Goal: Task Accomplishment & Management: Use online tool/utility

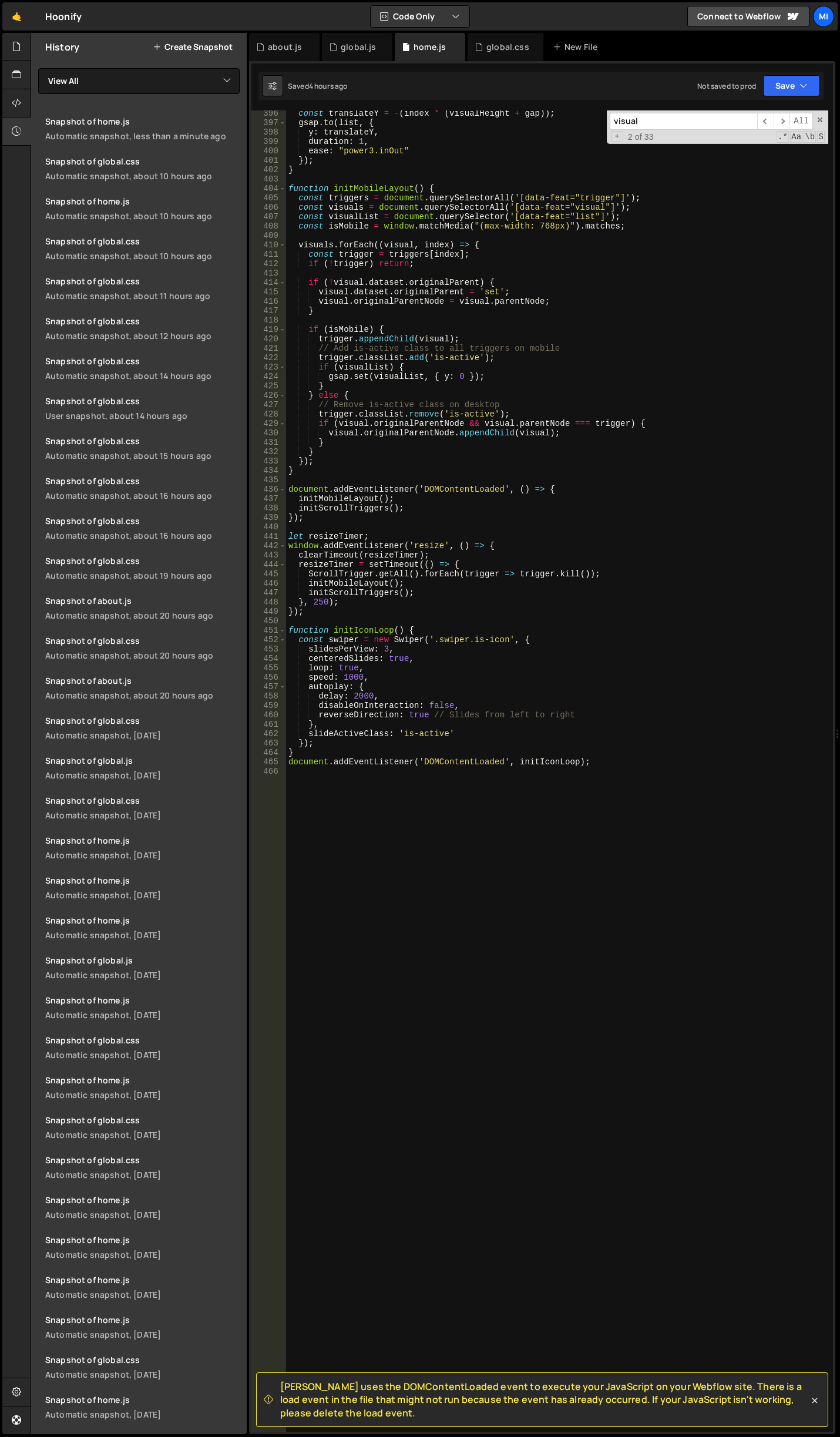
scroll to position [3725, 0]
click at [485, 44] on div "global.css" at bounding box center [502, 47] width 55 height 11
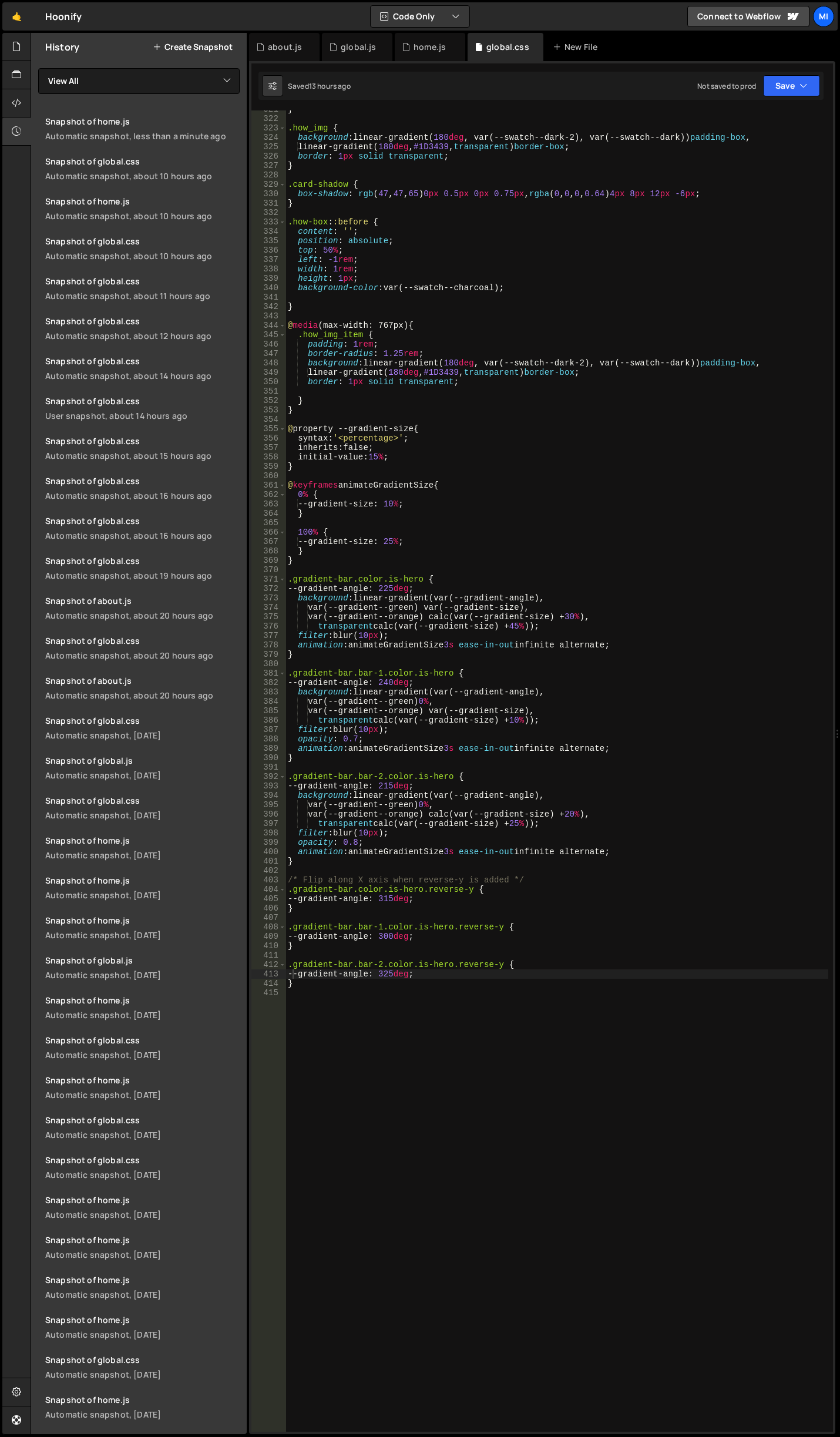
scroll to position [3321, 0]
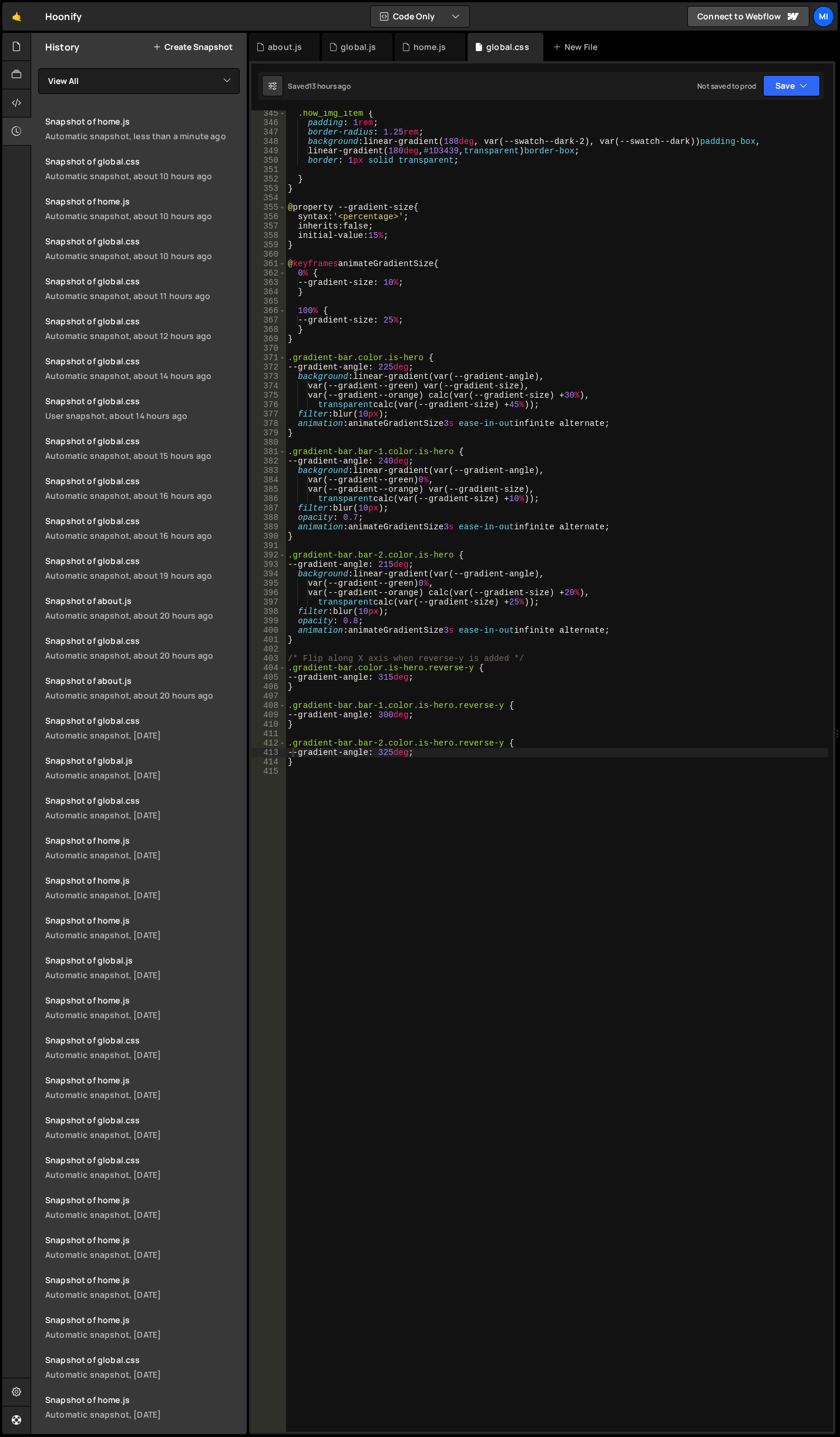
click at [316, 1123] on div ".how_img_item { padding : 1 rem ; border-radius : 1.25 rem ; background : linea…" at bounding box center [557, 778] width 543 height 1340
paste textarea "nav_links_link"
type textarea ".nav_links_link:has(.w--current) {}"
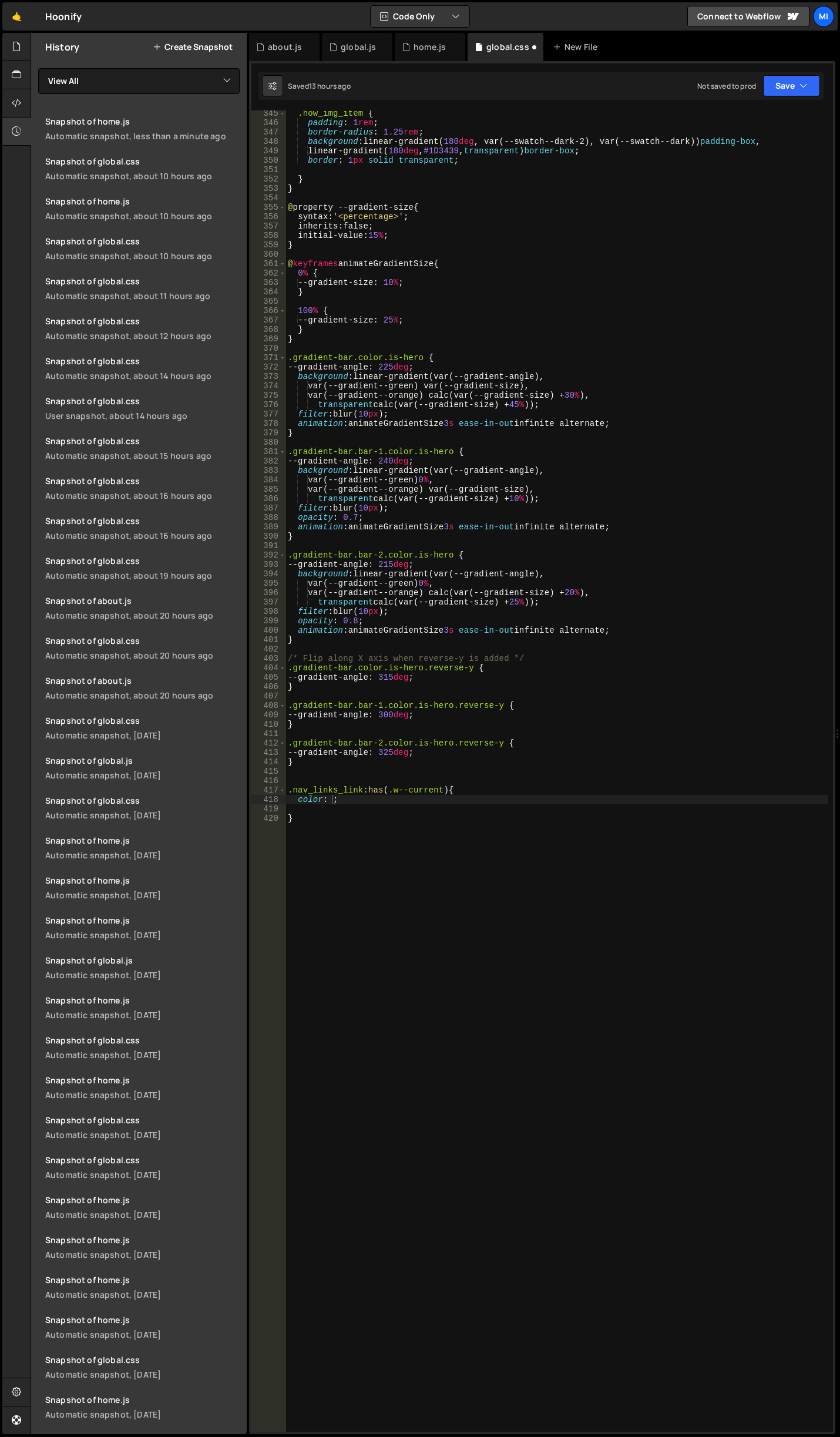
click at [329, 800] on div ".how_img_item { padding : 1 rem ; border-radius : 1.25 rem ; background : linea…" at bounding box center [557, 778] width 543 height 1340
paste textarea "var(--swatch--brand-2)"
type textarea "color:var(--swatch--brand-2) ;"
click at [542, 898] on div ".how_img_item { padding : 1 rem ; border-radius : 1.25 rem ; background : linea…" at bounding box center [557, 778] width 543 height 1340
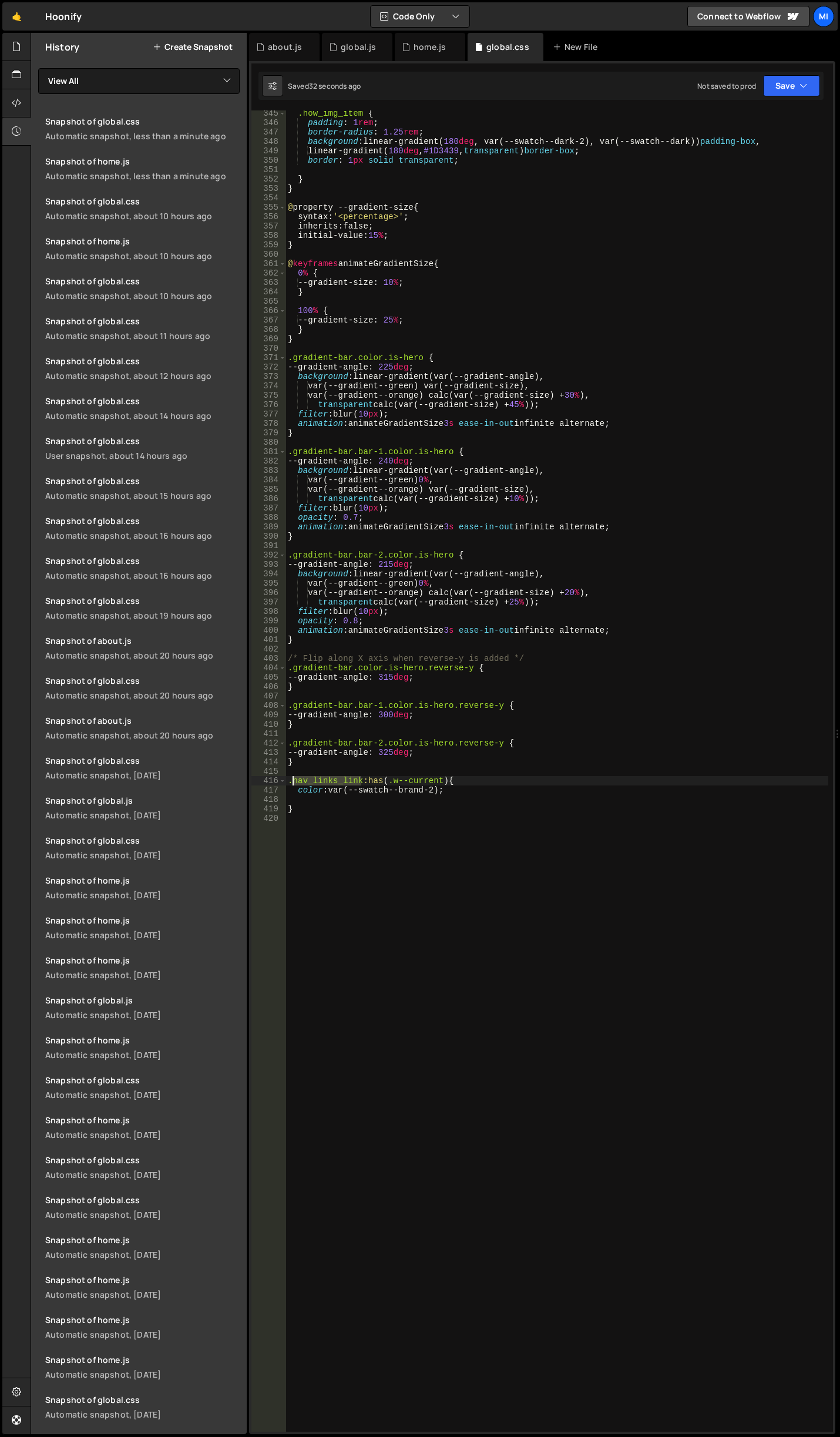
drag, startPoint x: 360, startPoint y: 780, endPoint x: 294, endPoint y: 778, distance: 66.0
click at [294, 778] on div ".how_img_item { padding : 1 rem ; border-radius : 1.25 rem ; background : linea…" at bounding box center [557, 778] width 543 height 1340
paste textarea "dropdown_component"
drag, startPoint x: 362, startPoint y: 779, endPoint x: 292, endPoint y: 776, distance: 70.1
click at [292, 778] on div ".how_img_item { padding : 1 rem ; border-radius : 1.25 rem ; background : linea…" at bounding box center [557, 778] width 543 height 1340
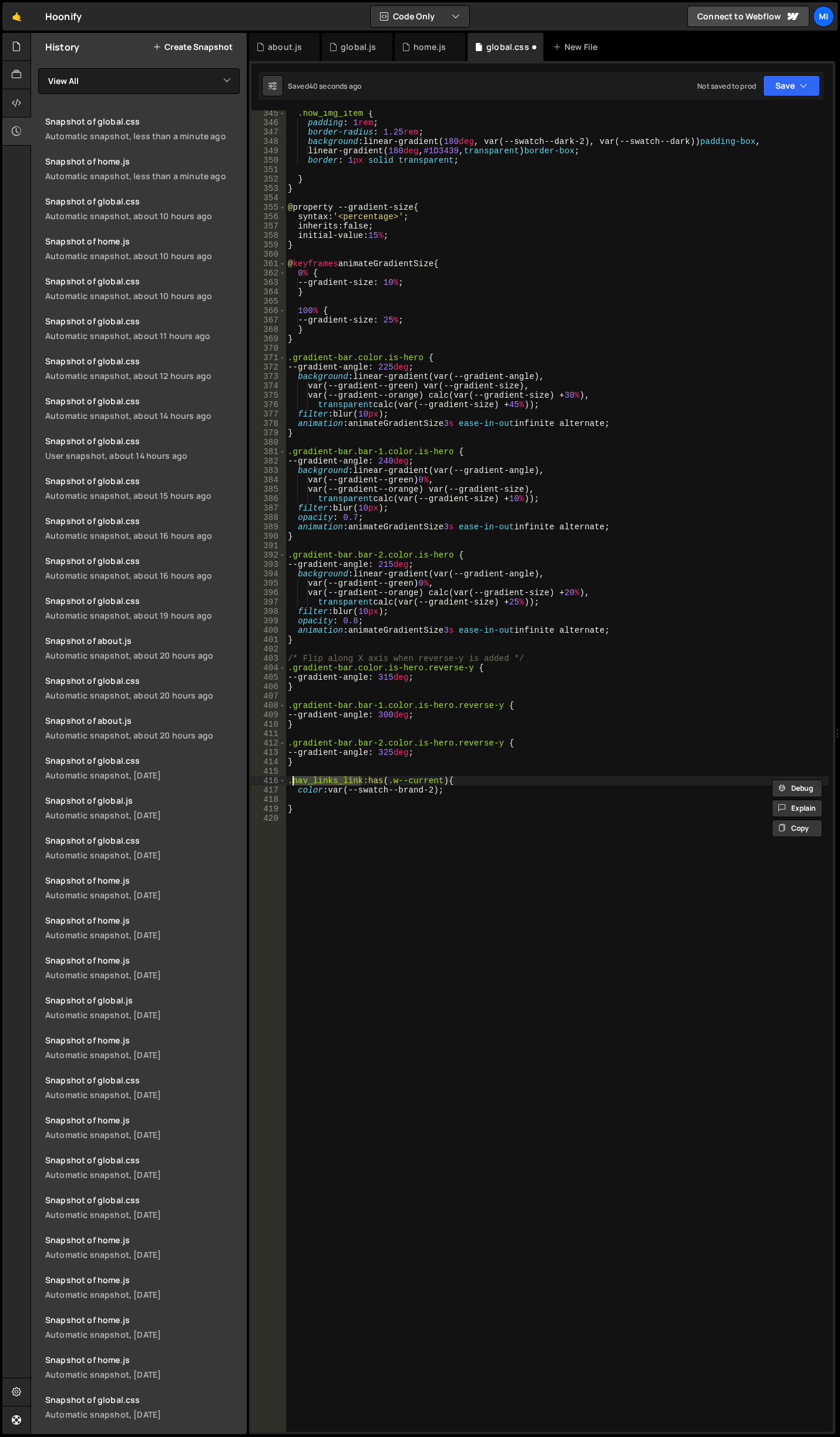
paste textarea "dropdown_component"
click at [484, 779] on div ".how_img_item { padding : 1 rem ; border-radius : 1.25 rem ; background : linea…" at bounding box center [557, 778] width 543 height 1340
paste textarea "nav_links_link"
type textarea ".nav_dropdown_component:has(.w--current) .nav_links_link {"
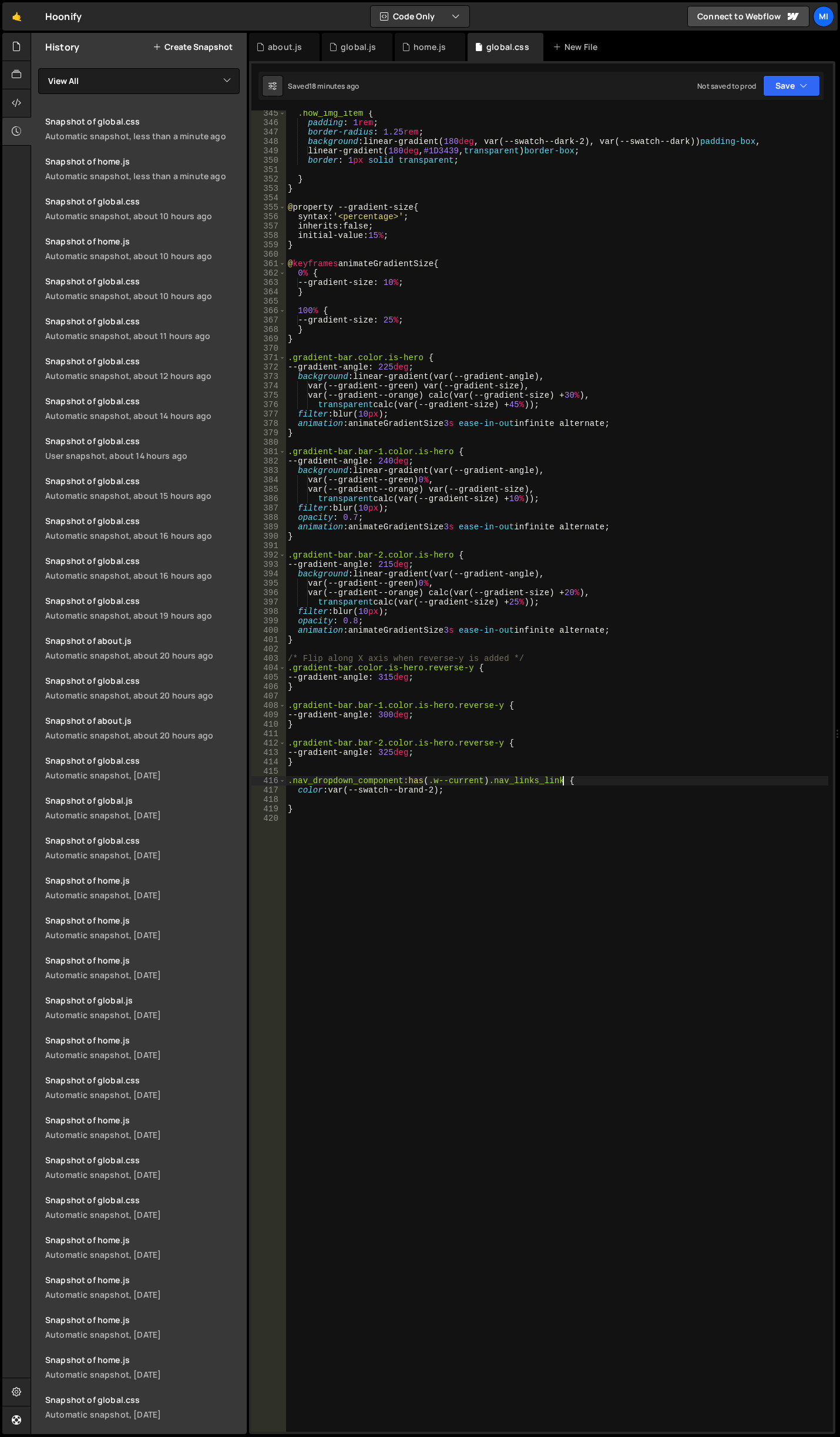
click at [550, 943] on div ".how_img_item { padding : 1 rem ; border-radius : 1.25 rem ; background : linea…" at bounding box center [557, 778] width 543 height 1340
paste textarea "blog_toc_link w-inline-block w--current"
type textarea ".blog_toc_link.w--current"
type textarea "}"
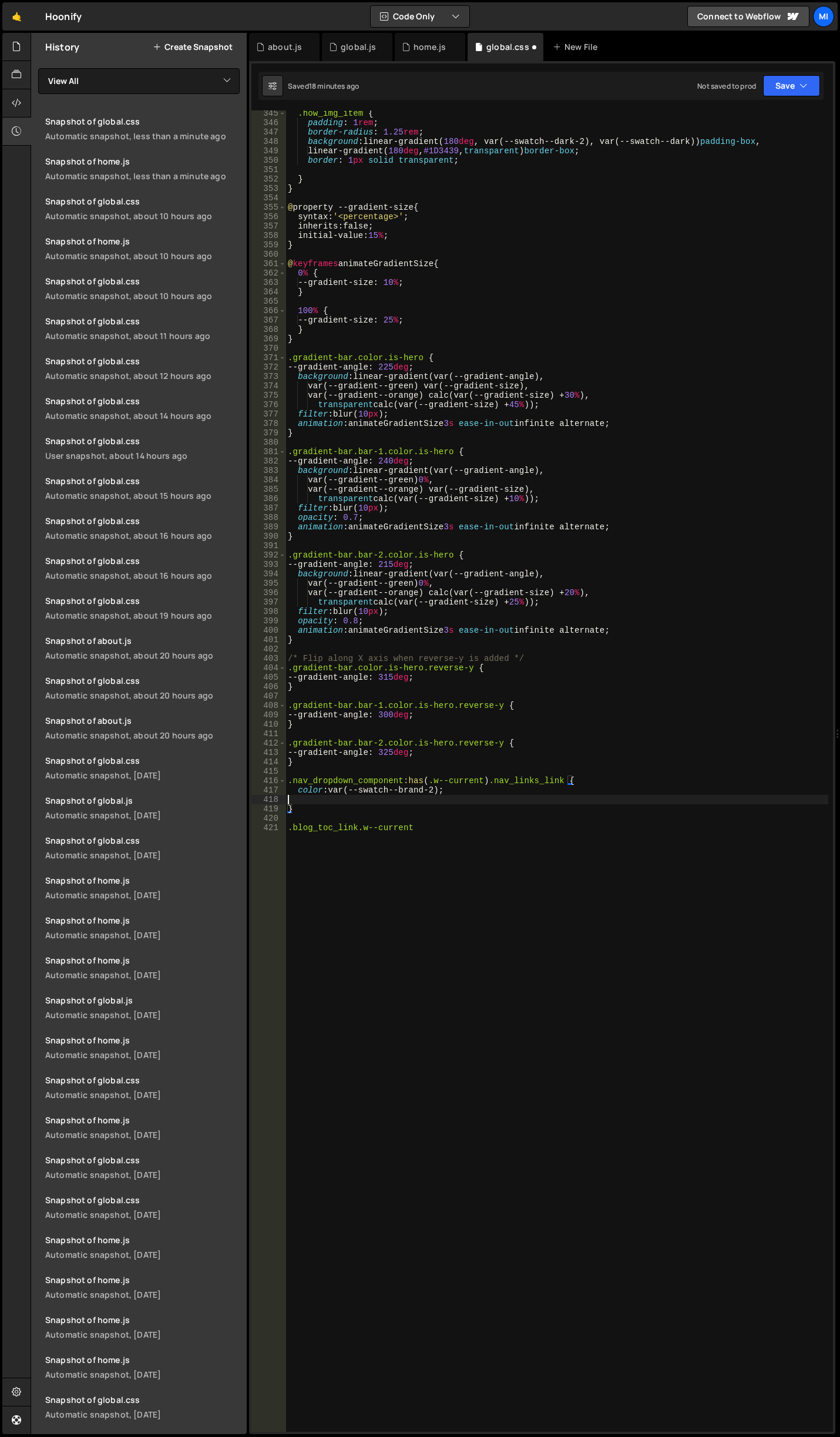
type textarea "color: var(--swatch--brand-2);"
type textarea "}"
type textarea ".blog_toc_link.w--current {}"
paste textarea "color: var(--swatch--brand-2);"
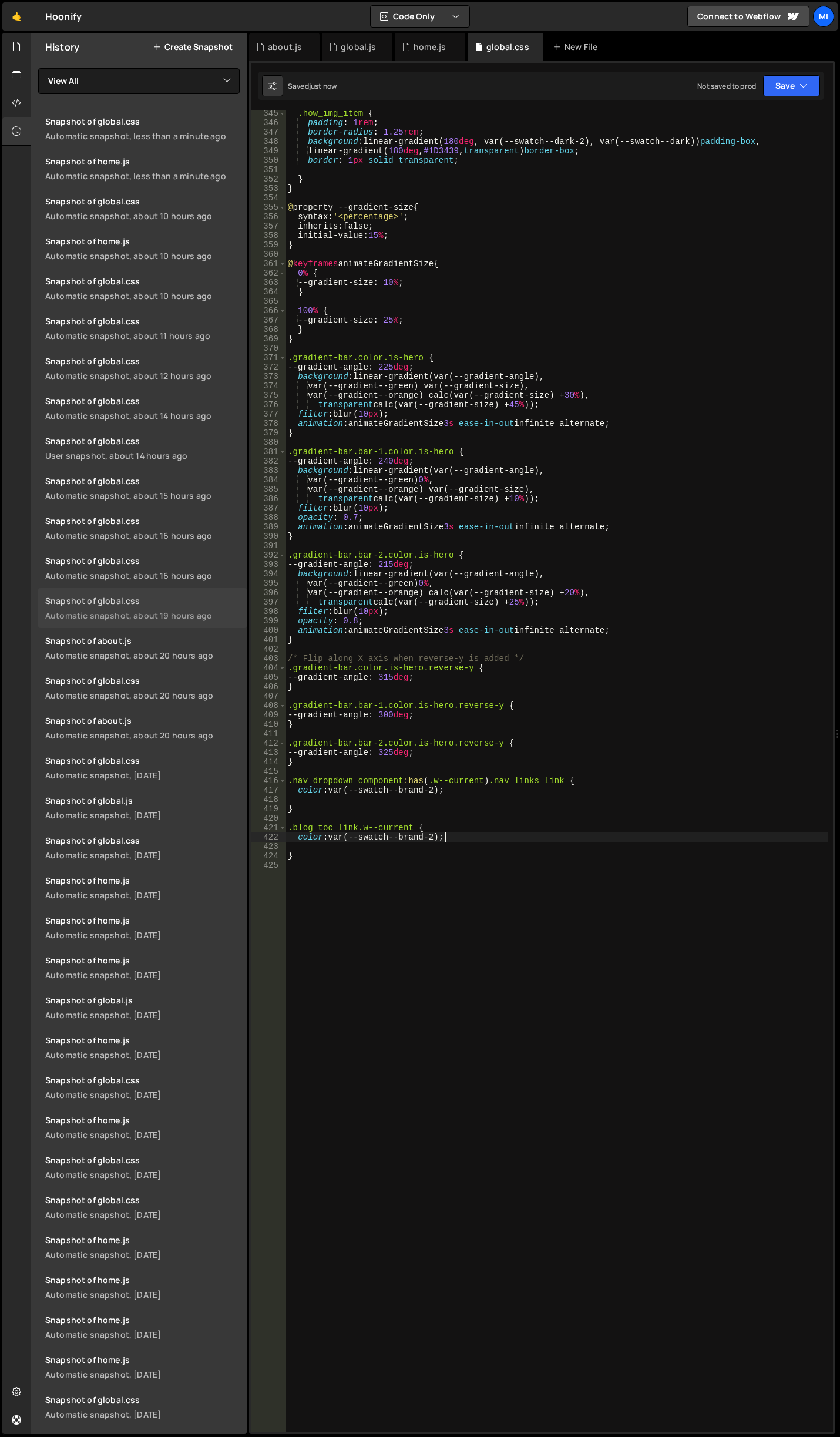
type textarea "color: var(--swatch--brand-2);"
click at [470, 1055] on div ".how_img_item { padding : 1 rem ; border-radius : 1.25 rem ; background : linea…" at bounding box center [557, 778] width 543 height 1341
paste textarea "}"
type textarea "}"
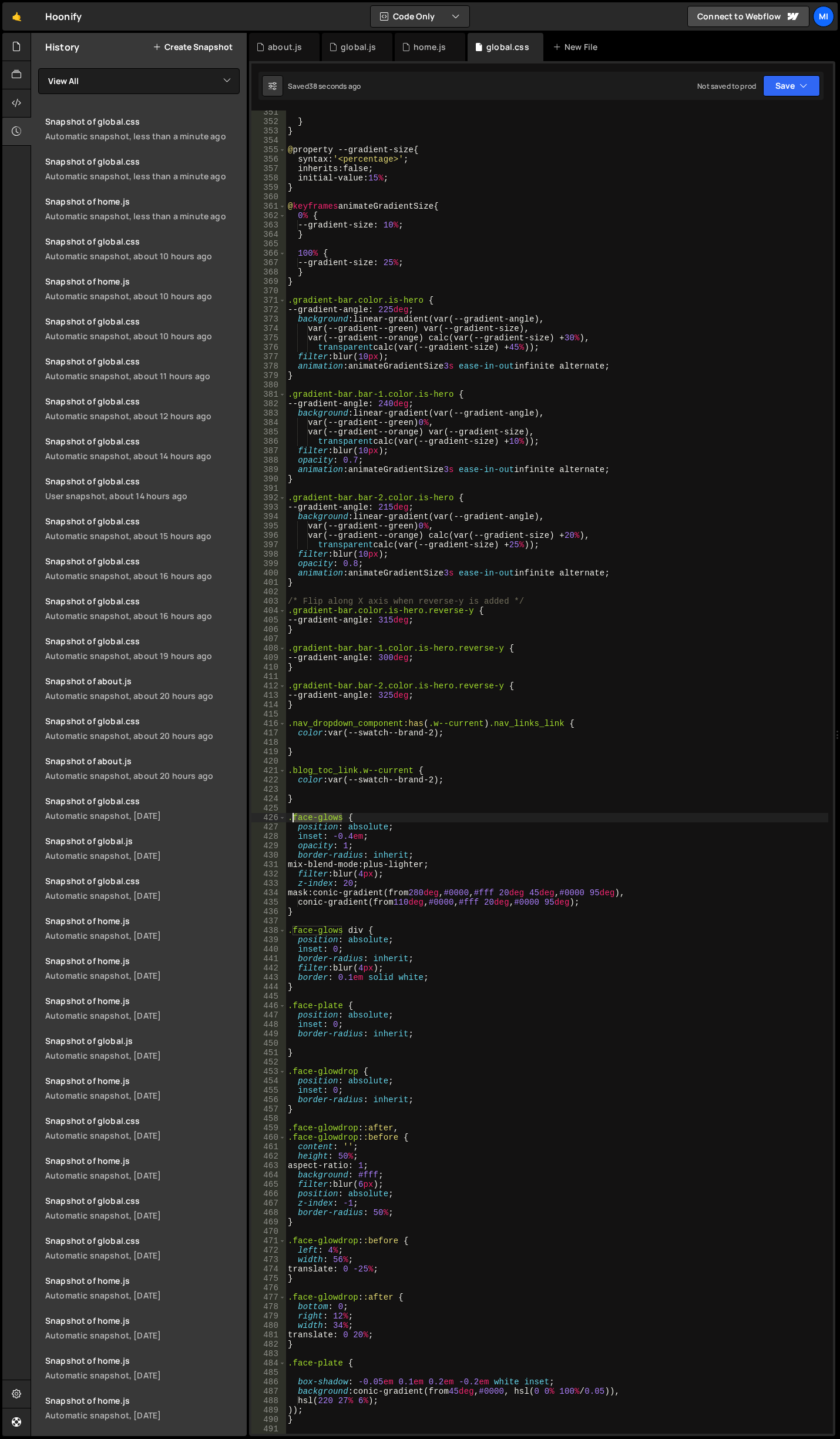
drag, startPoint x: 342, startPoint y: 818, endPoint x: 292, endPoint y: 813, distance: 50.2
click at [292, 813] on div "} } @ property --gradient-size { syntax : ' <percentage> ' ; inherits : false ;…" at bounding box center [557, 778] width 543 height 1341
click at [348, 908] on div "} } @ property --gradient-size { syntax : ' <percentage> ' ; inherits : false ;…" at bounding box center [557, 778] width 543 height 1341
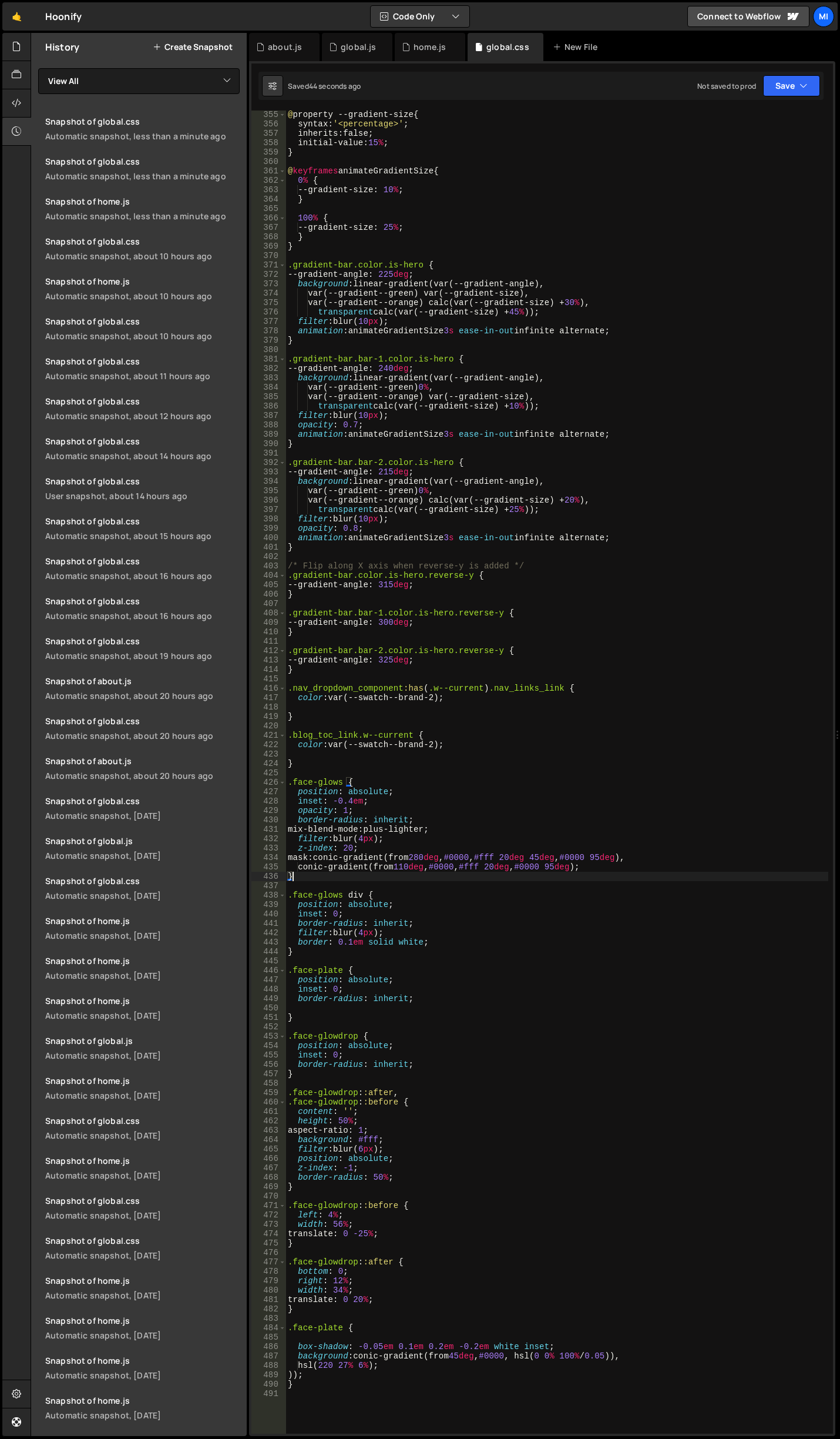
scroll to position [3519, 0]
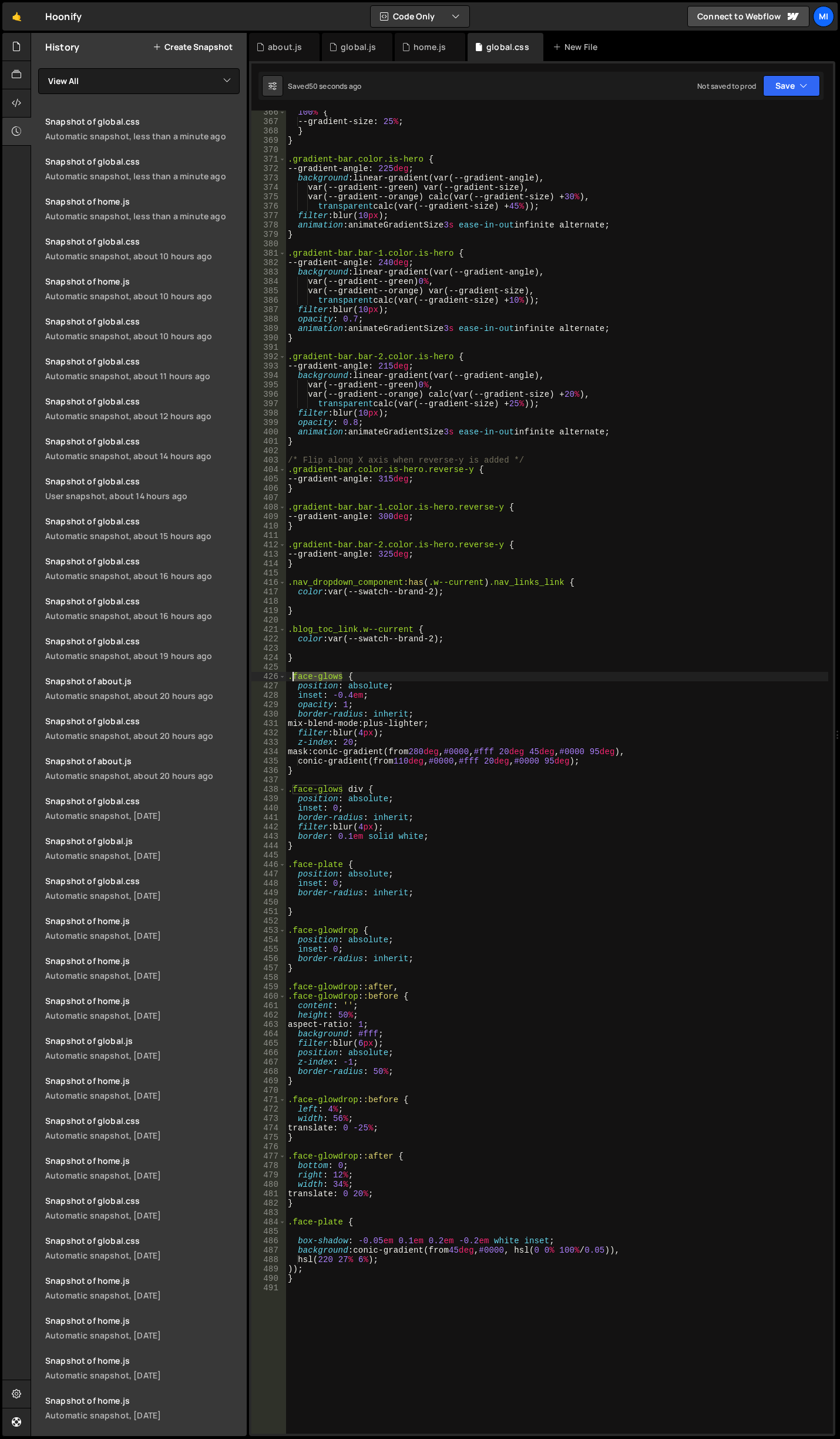
drag, startPoint x: 344, startPoint y: 677, endPoint x: 291, endPoint y: 673, distance: 53.2
click at [291, 673] on div "100 % { --gradient-size : 25 % ; } } .gradient-bar.color.is-hero { --gradient-a…" at bounding box center [557, 778] width 543 height 1341
paste textarea "glow"
drag, startPoint x: 342, startPoint y: 786, endPoint x: 292, endPoint y: 788, distance: 50.0
click at [292, 788] on div "100 % { --gradient-size : 25 % ; } } .gradient-bar.color.is-hero { --gradient-a…" at bounding box center [557, 778] width 543 height 1341
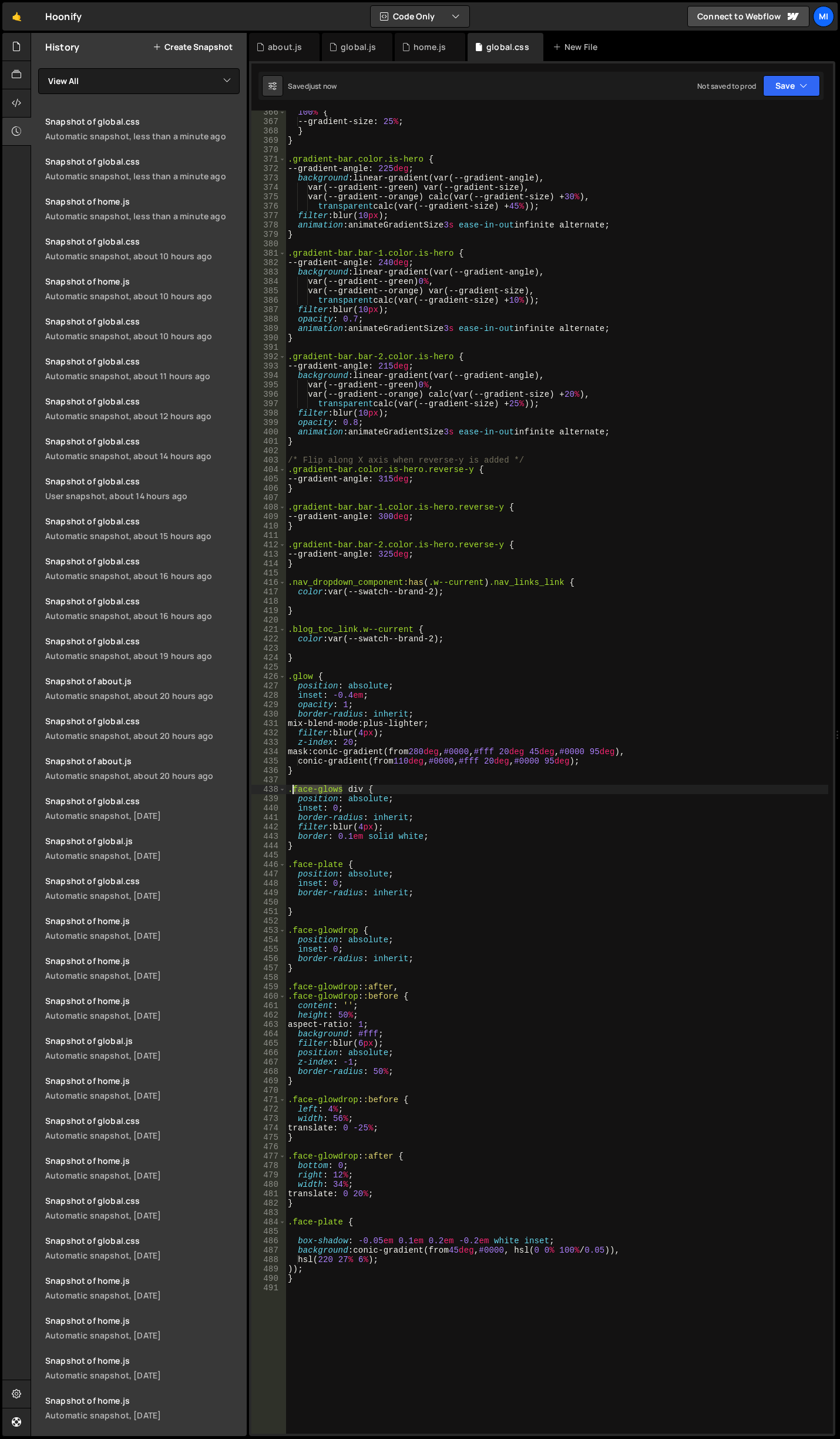
paste textarea "glow"
drag, startPoint x: 320, startPoint y: 788, endPoint x: 332, endPoint y: 787, distance: 12.0
click at [332, 787] on div "100 % { --gradient-size : 25 % ; } } .gradient-bar.color.is-hero { --gradient-a…" at bounding box center [557, 778] width 543 height 1341
paste textarea "card-contain"
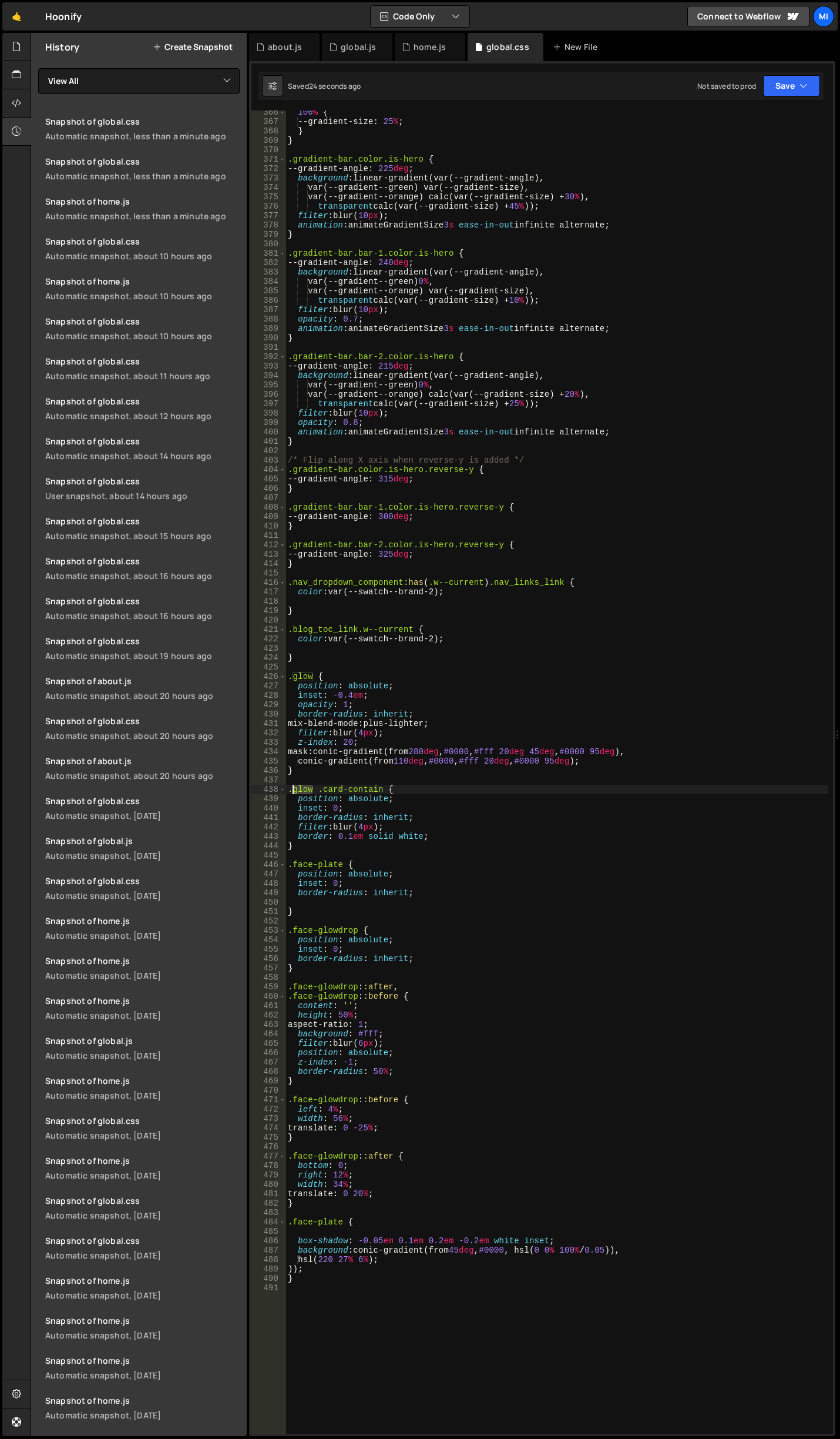
drag, startPoint x: 311, startPoint y: 792, endPoint x: 293, endPoint y: 792, distance: 18.0
click at [293, 792] on div "100 % { --gradient-size : 25 % ; } } .gradient-bar.color.is-hero { --gradient-a…" at bounding box center [557, 778] width 543 height 1341
drag, startPoint x: 341, startPoint y: 865, endPoint x: 291, endPoint y: 864, distance: 50.0
click at [291, 864] on div "100 % { --gradient-size : 25 % ; } } .gradient-bar.color.is-hero { --gradient-a…" at bounding box center [557, 778] width 543 height 1341
paste textarea "glow"
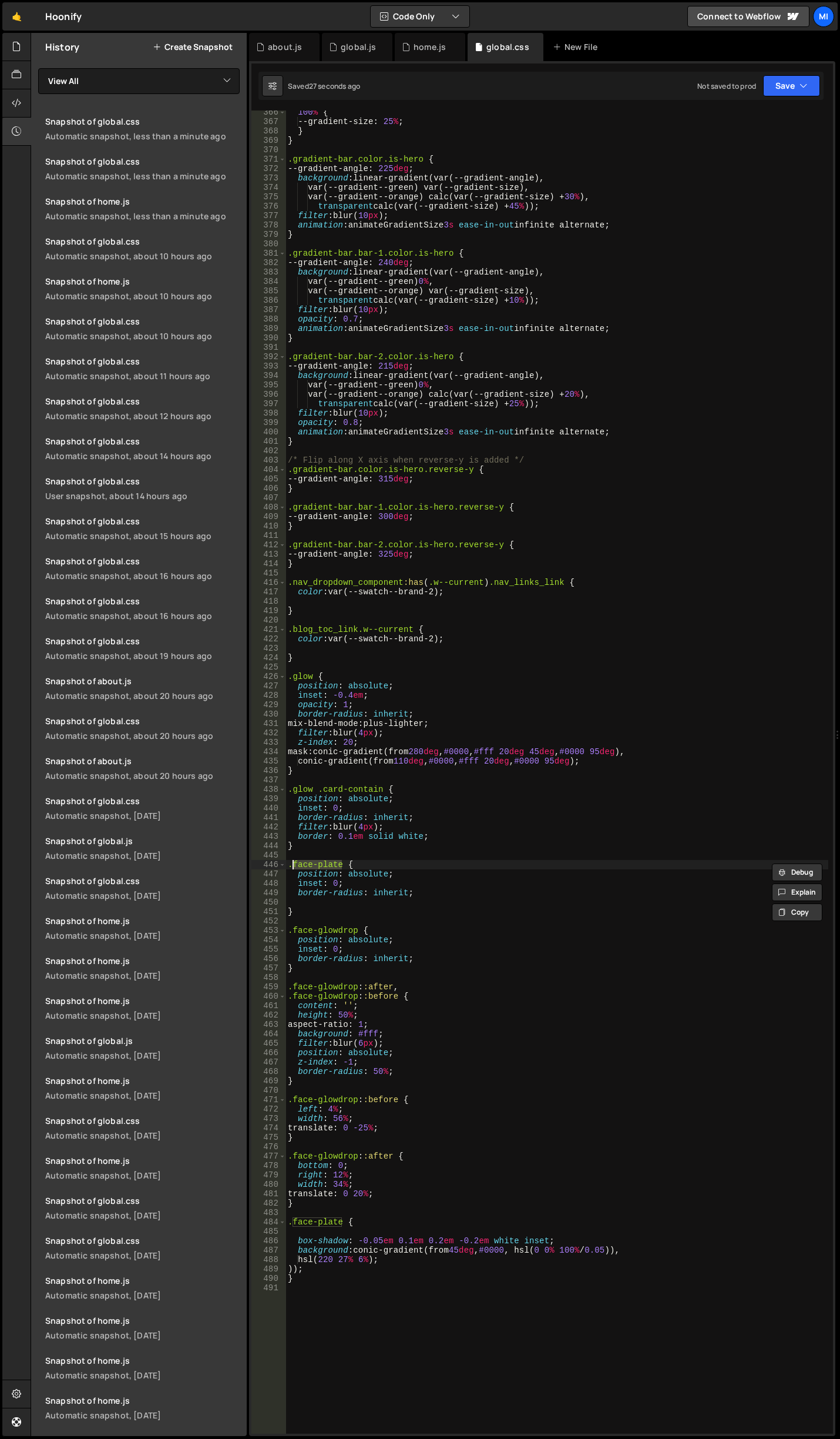
scroll to position [0, 2]
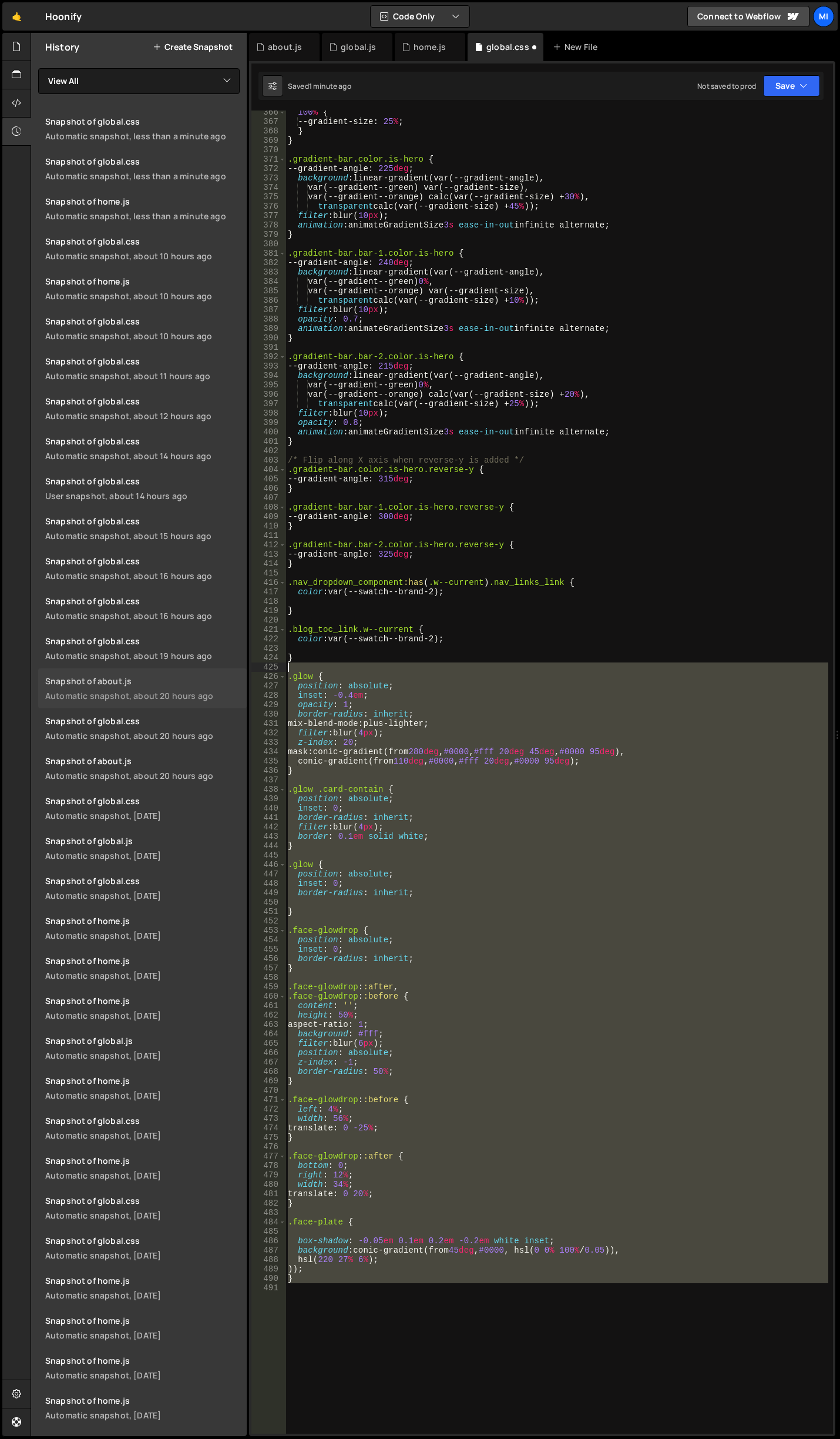
drag, startPoint x: 368, startPoint y: 1315, endPoint x: 203, endPoint y: 674, distance: 661.9
click at [203, 674] on div "Files New File Javascript files 0 about.js 0 0 global.js 0 0 home.js 0" at bounding box center [435, 734] width 810 height 1404
type textarea ".glow { position: absolute;"
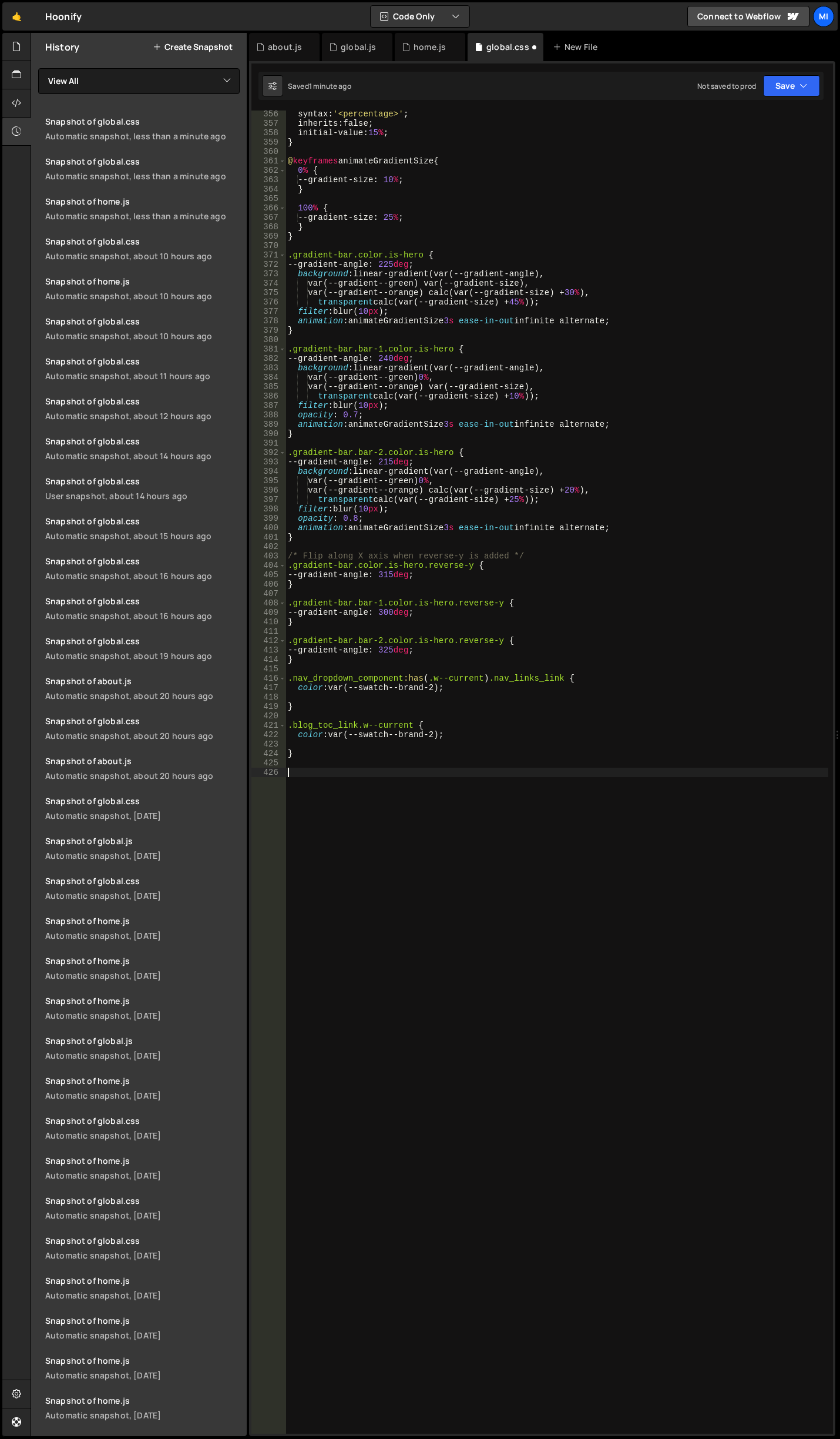
scroll to position [3415, 0]
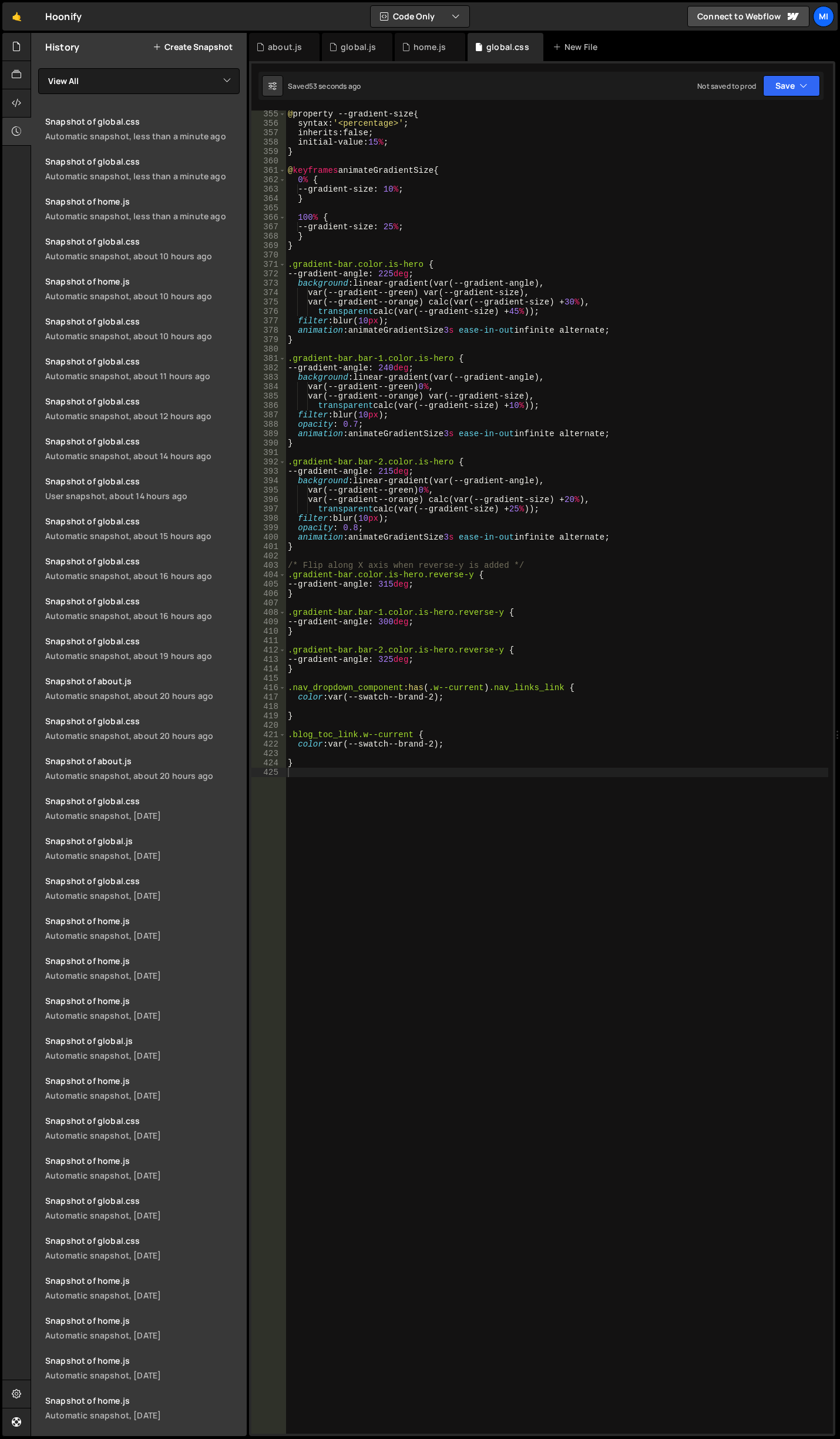
click at [379, 975] on div "@ property --gradient-size { syntax : ' <percentage> ' ; inherits : false ; ini…" at bounding box center [557, 779] width 543 height 1341
type textarea ".glow-circle {}"
paste textarea "filter: blur(39.599998474121094px);"
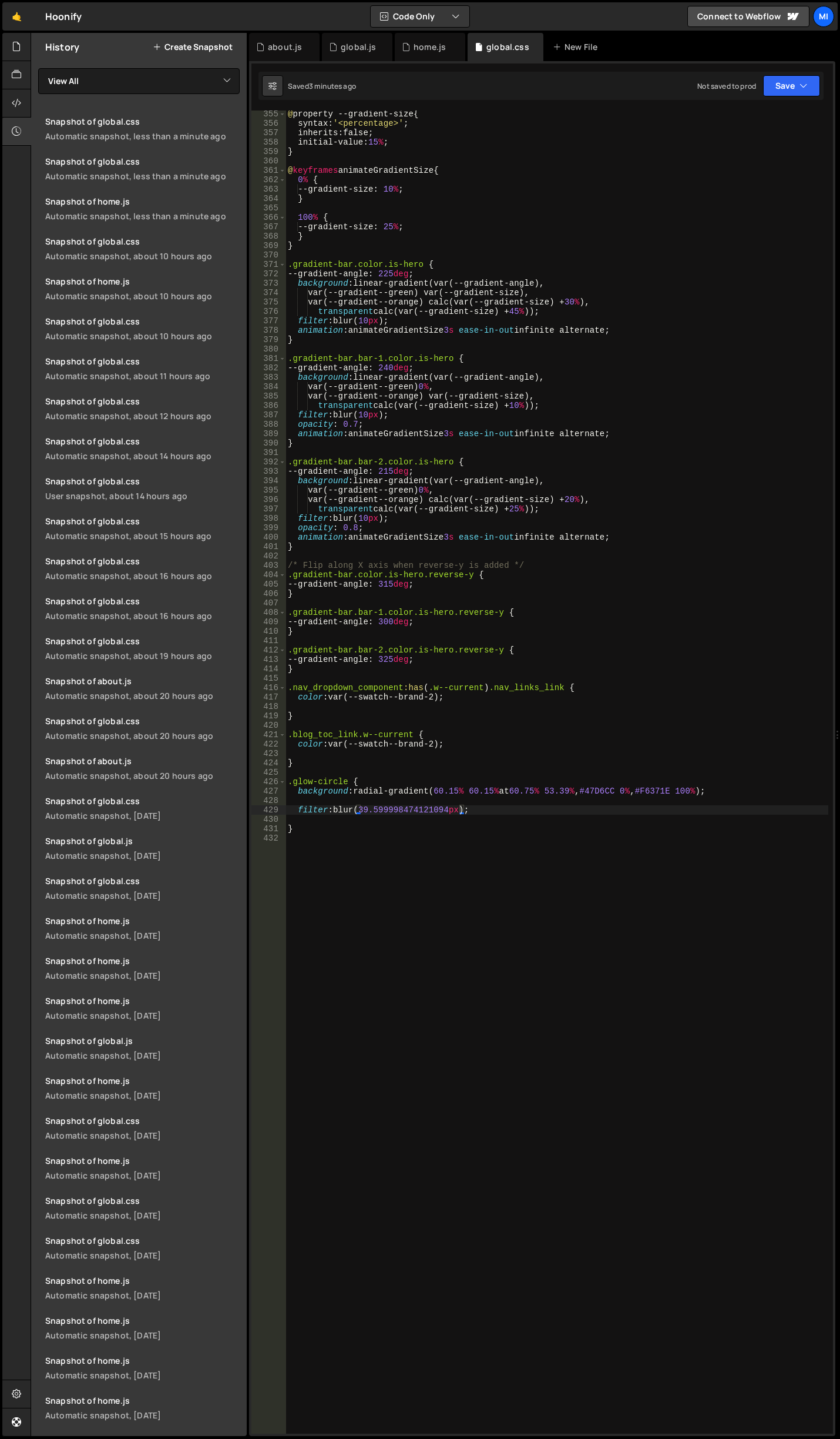
click at [616, 621] on div "@ property --gradient-size { syntax : ' <percentage> ' ; inherits : false ; ini…" at bounding box center [557, 779] width 543 height 1341
type textarea "--gradient-angle: 300deg;"
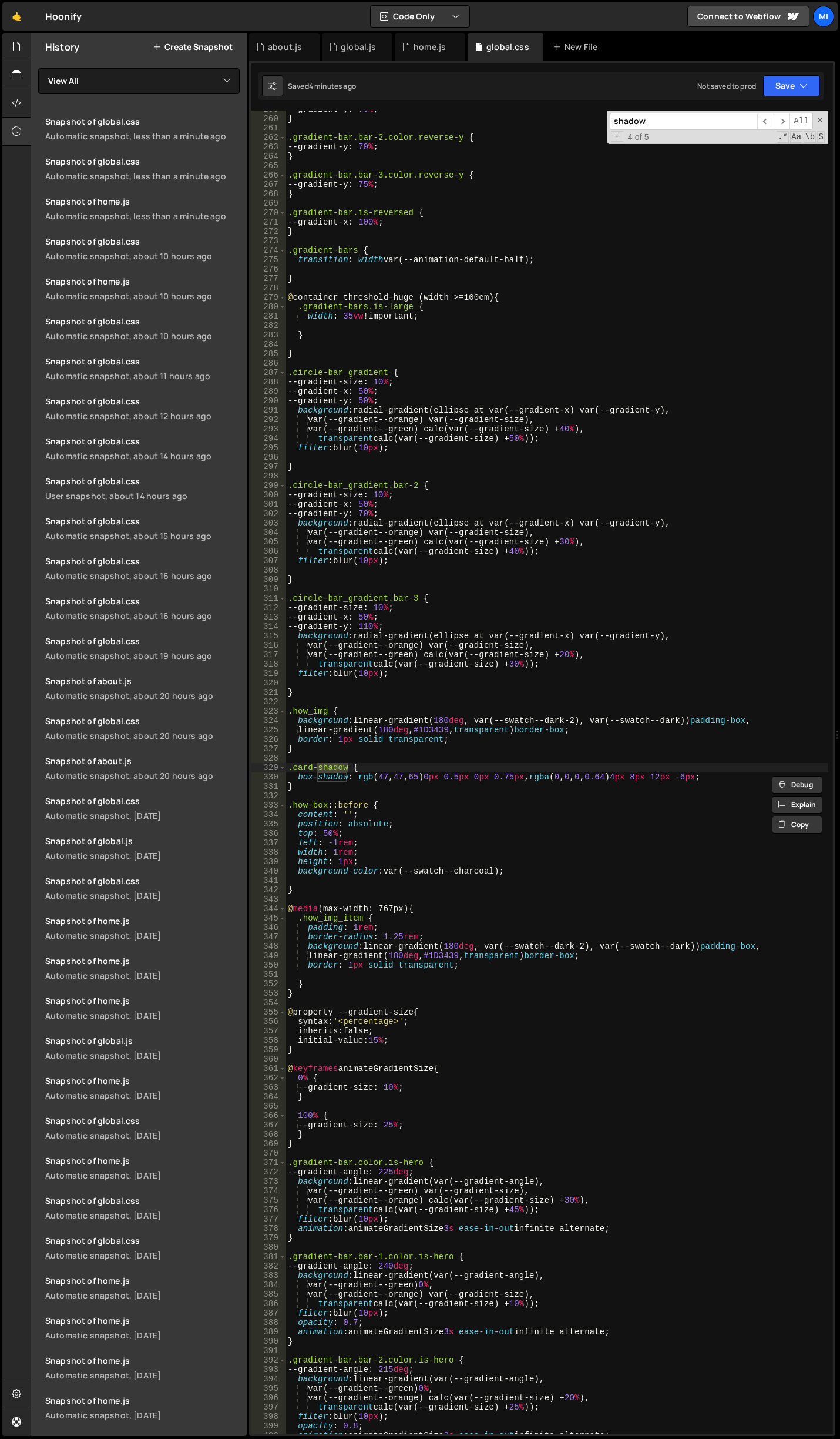
scroll to position [2517, 0]
type input "shadow"
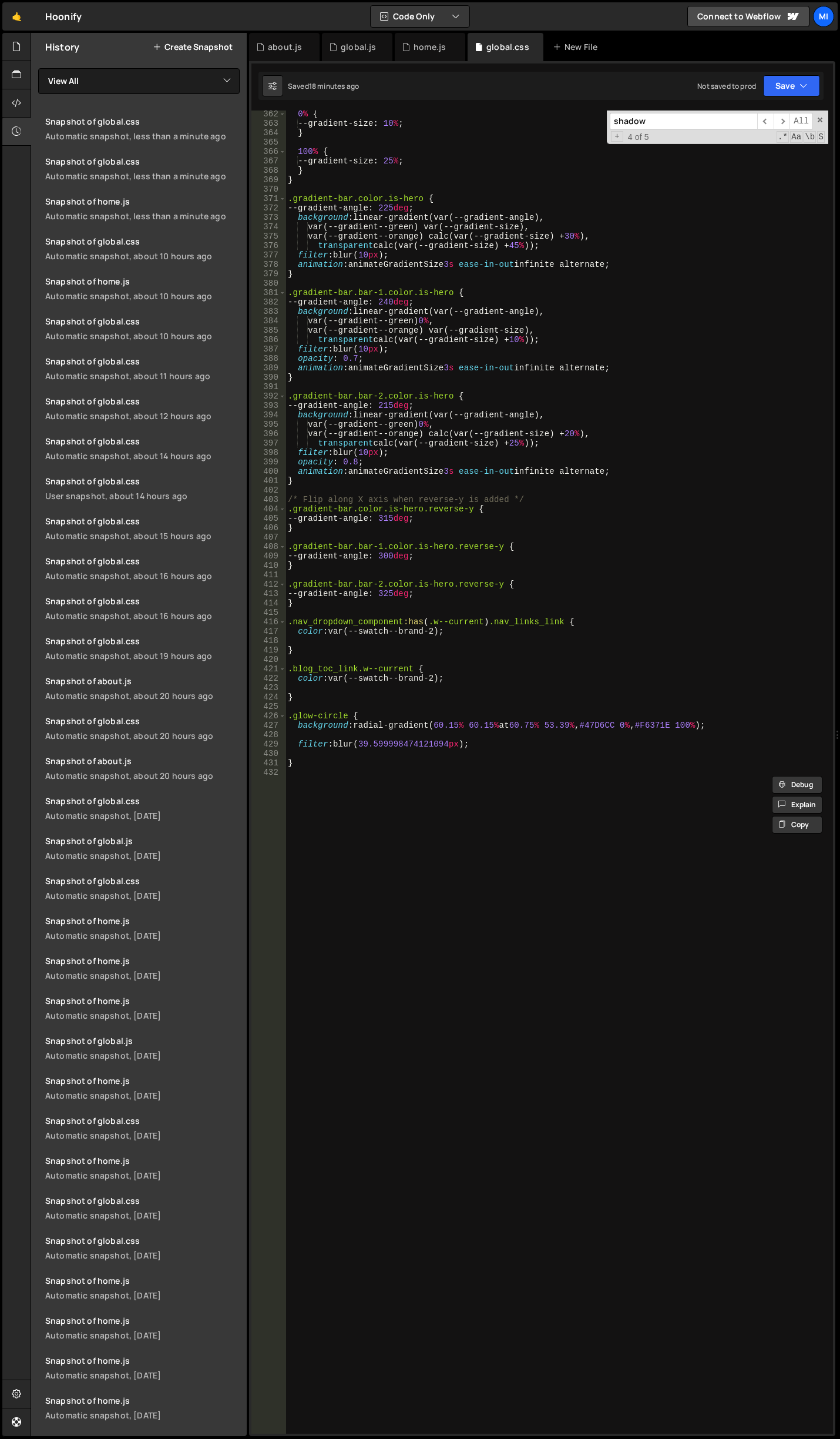
scroll to position [3481, 0]
click at [422, 47] on div "home.js" at bounding box center [429, 47] width 32 height 11
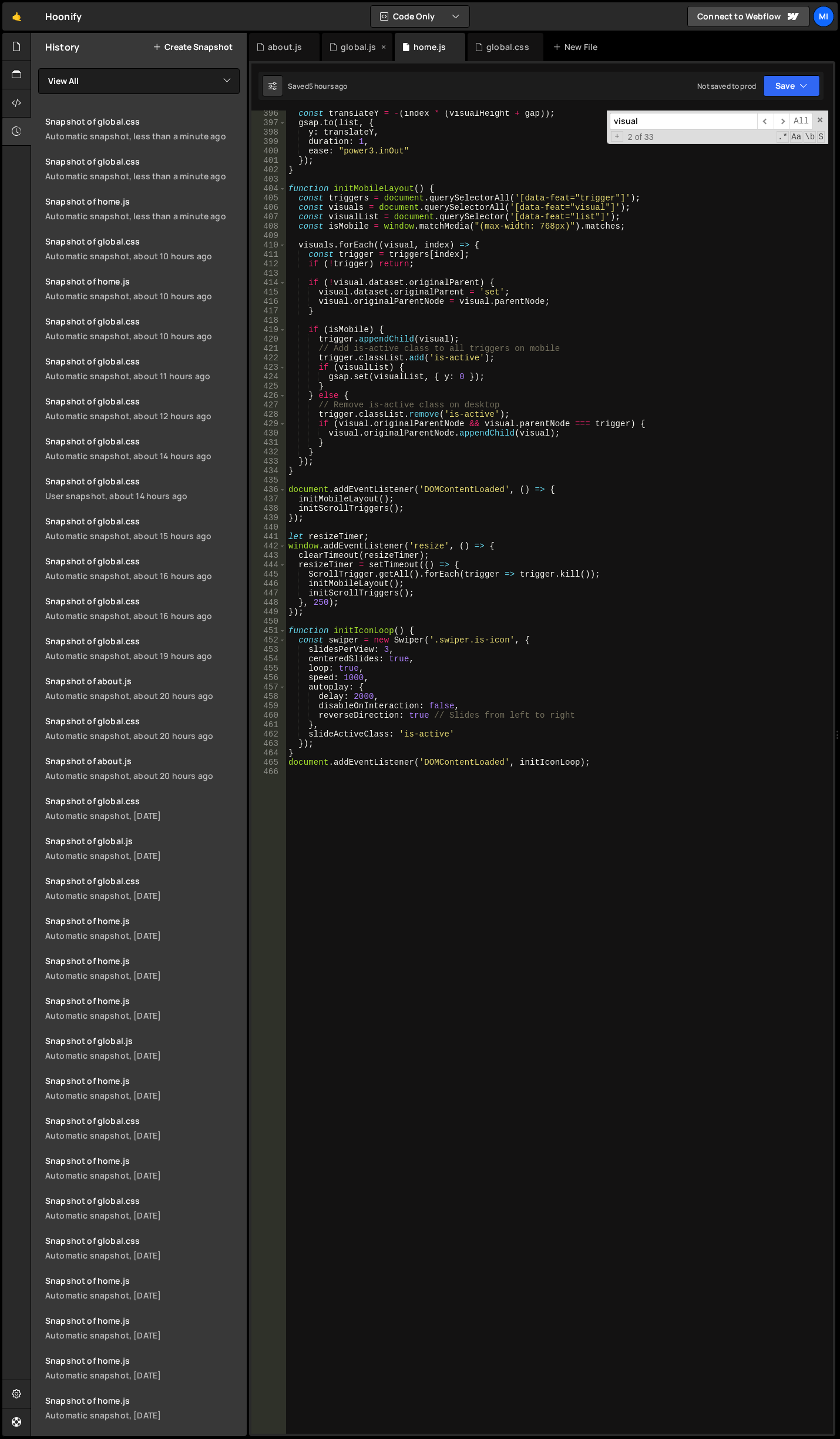
click at [351, 43] on div "global.js" at bounding box center [358, 47] width 35 height 11
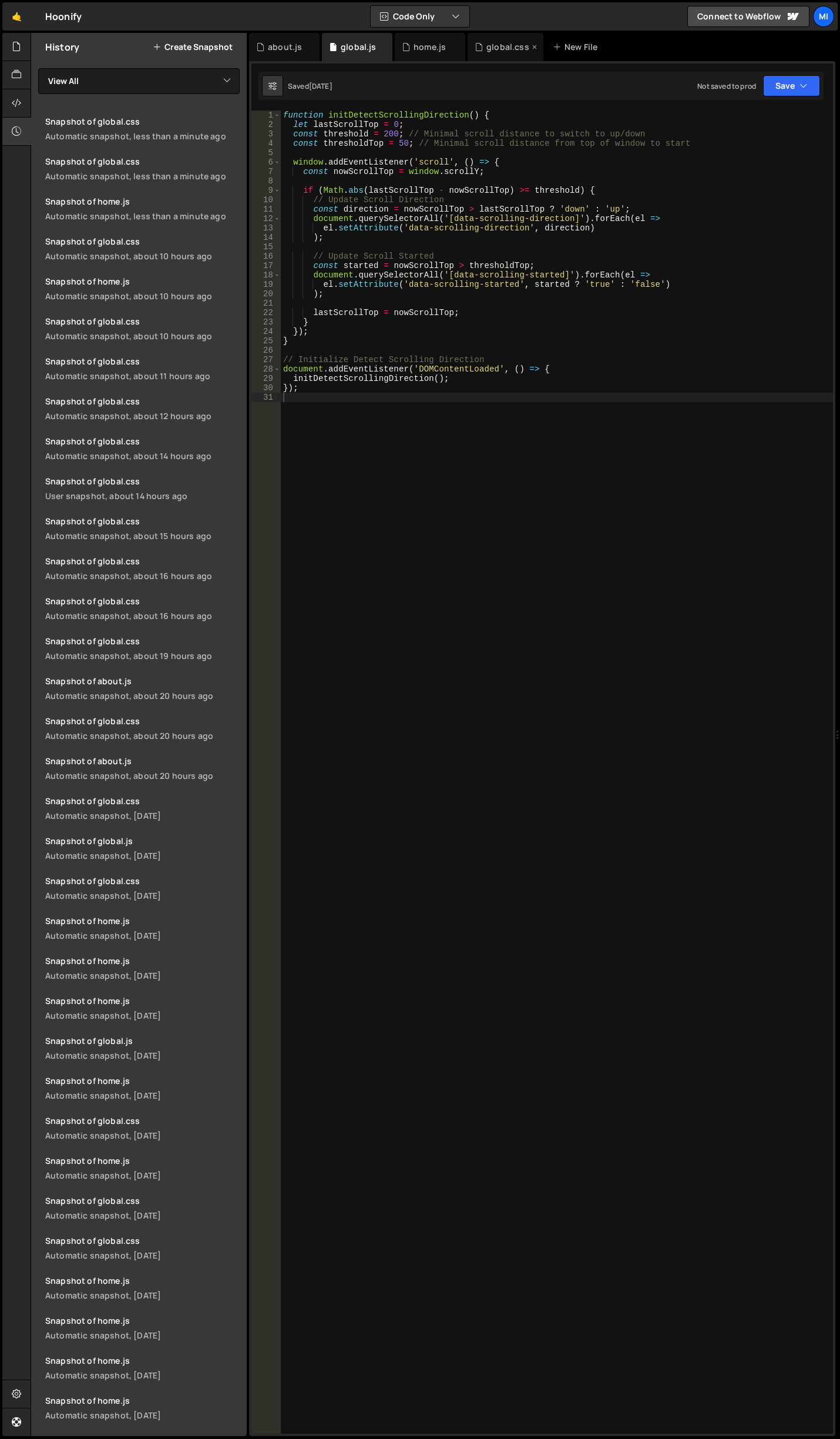
click at [489, 47] on div "global.css" at bounding box center [507, 47] width 43 height 11
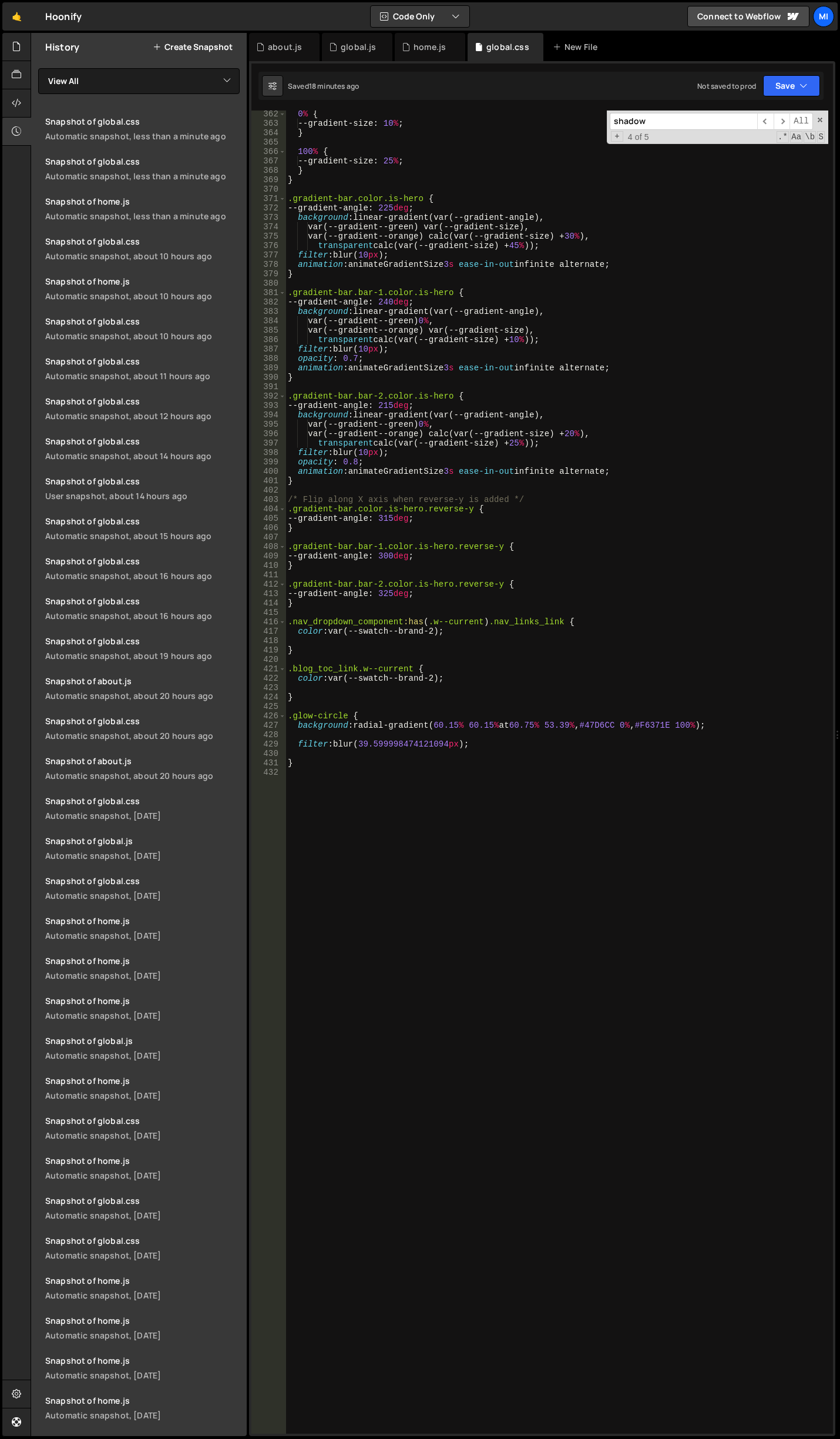
click at [479, 774] on div "0 % { --gradient-size : 10 % ; } 100 % { --gradient-size : 25 % ; } } .gradient…" at bounding box center [557, 779] width 543 height 1341
drag, startPoint x: 363, startPoint y: 740, endPoint x: 451, endPoint y: 741, distance: 88.0
click at [451, 741] on div "0 % { --gradient-size : 10 % ; } 100 % { --gradient-size : 25 % ; } } .gradient…" at bounding box center [557, 779] width 543 height 1341
type textarea "filter: blur(40px);"
